Goal: Find specific page/section: Find specific page/section

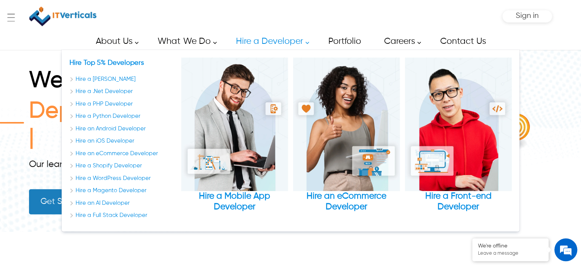
click at [256, 35] on link "Hire a Developer" at bounding box center [270, 41] width 86 height 17
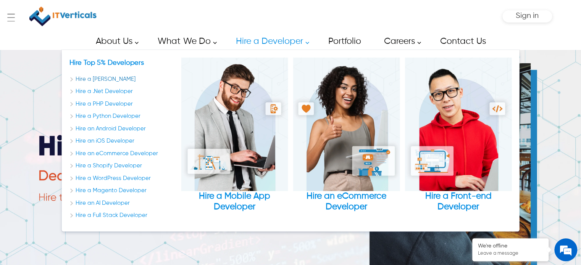
click at [89, 76] on link "Hire a [PERSON_NAME]" at bounding box center [122, 79] width 107 height 9
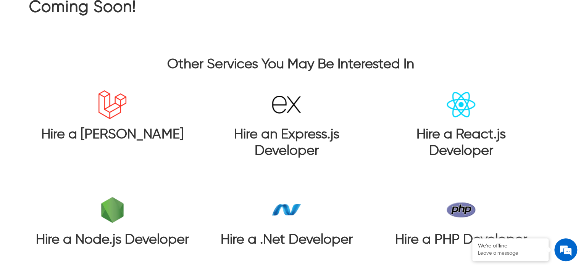
scroll to position [76, 0]
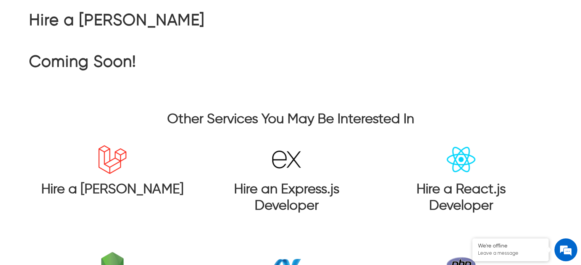
click at [123, 154] on img at bounding box center [112, 159] width 29 height 29
click at [306, 197] on h3 "Hire an Express.js Developer" at bounding box center [286, 198] width 157 height 33
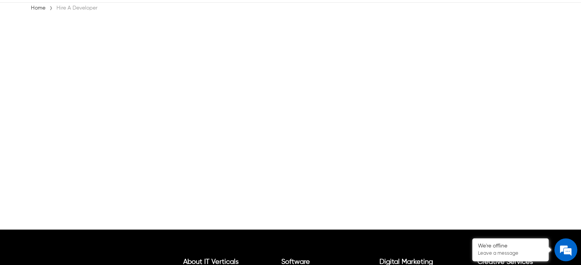
scroll to position [114, 0]
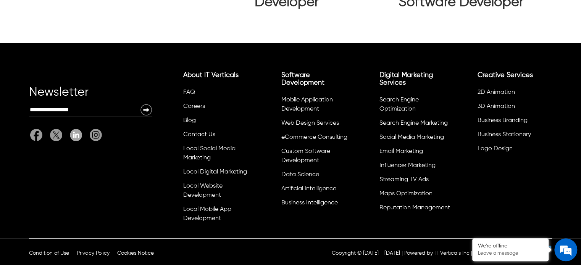
drag, startPoint x: 424, startPoint y: 228, endPoint x: 432, endPoint y: 258, distance: 30.4
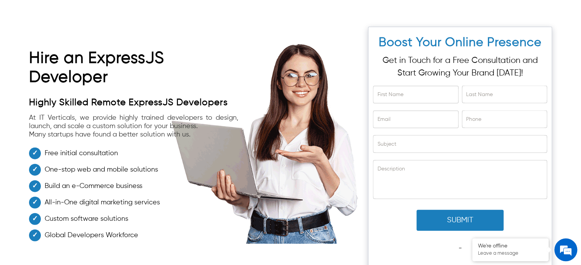
scroll to position [2164, 0]
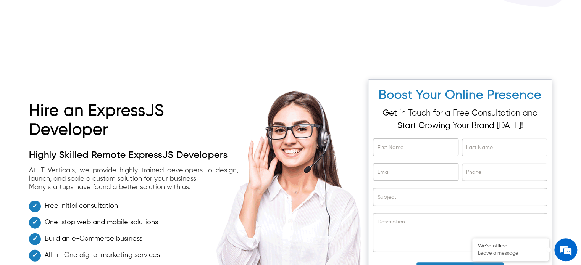
click at [426, 128] on p "Get in Touch for a Free Consultation and Start Growing Your Brand [DATE]!" at bounding box center [460, 119] width 174 height 25
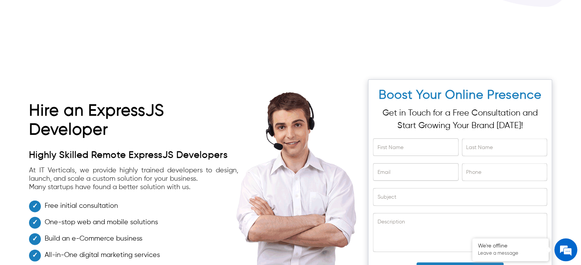
click at [414, 155] on div "First Name" at bounding box center [415, 148] width 85 height 25
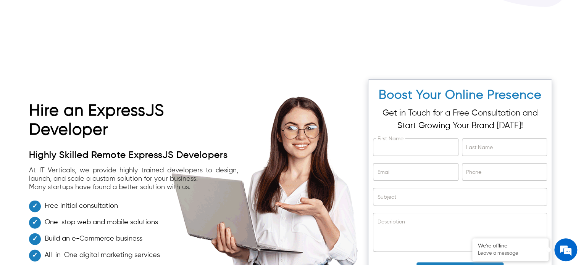
click at [414, 151] on input "First Name" at bounding box center [415, 147] width 84 height 17
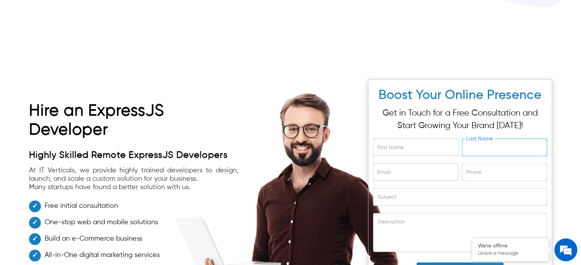
click at [464, 151] on input "Last Name" at bounding box center [504, 147] width 84 height 17
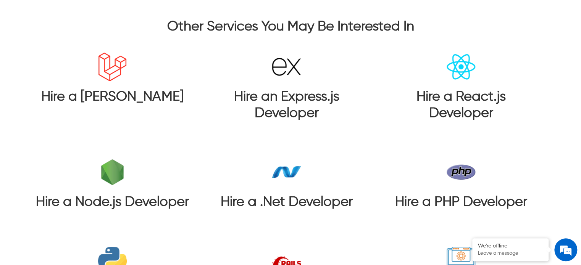
scroll to position [2268, 0]
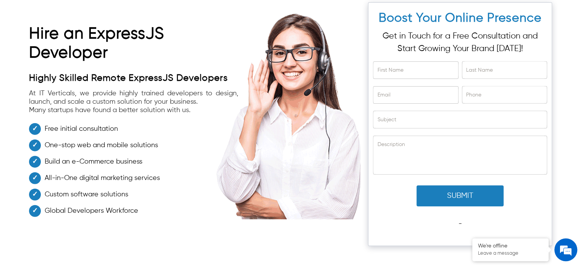
drag, startPoint x: 350, startPoint y: 226, endPoint x: 337, endPoint y: 169, distance: 58.2
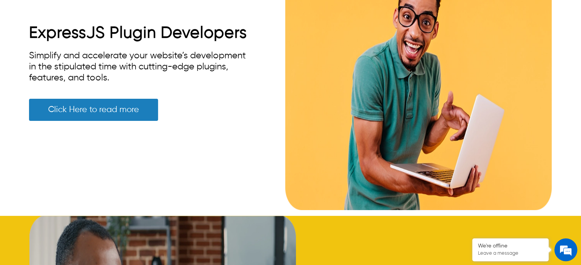
drag, startPoint x: 351, startPoint y: 161, endPoint x: 351, endPoint y: 49, distance: 112.2
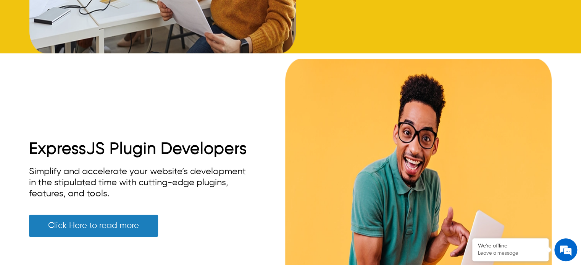
drag, startPoint x: 285, startPoint y: 222, endPoint x: 272, endPoint y: 146, distance: 76.9
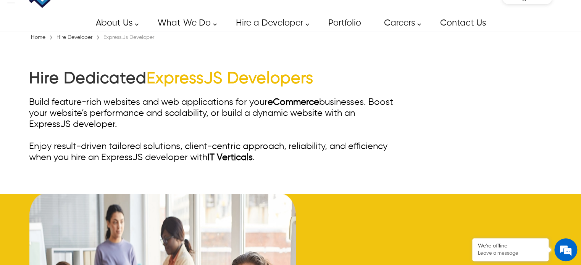
scroll to position [0, 0]
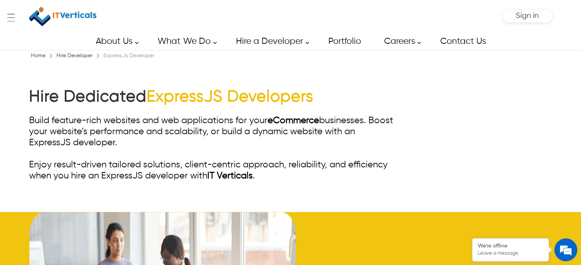
drag, startPoint x: 263, startPoint y: 190, endPoint x: 263, endPoint y: 19, distance: 170.2
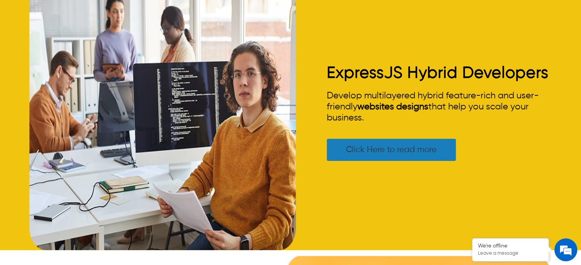
click at [385, 158] on link "Click Here to read more" at bounding box center [391, 150] width 129 height 22
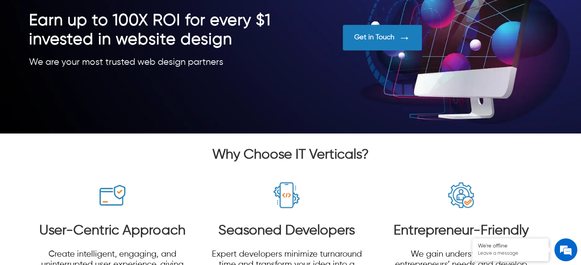
scroll to position [1794, 0]
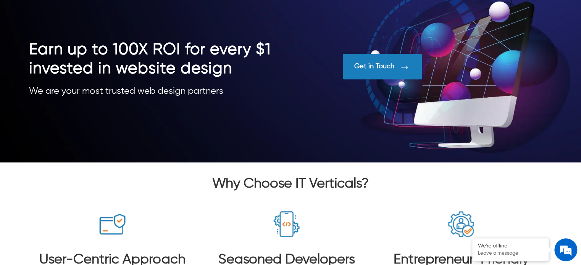
click at [385, 66] on div "Get in Touch" at bounding box center [374, 66] width 40 height 8
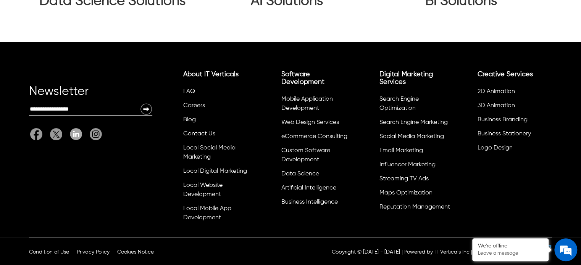
drag, startPoint x: 314, startPoint y: 79, endPoint x: 362, endPoint y: 238, distance: 166.9
